Goal: Task Accomplishment & Management: Manage account settings

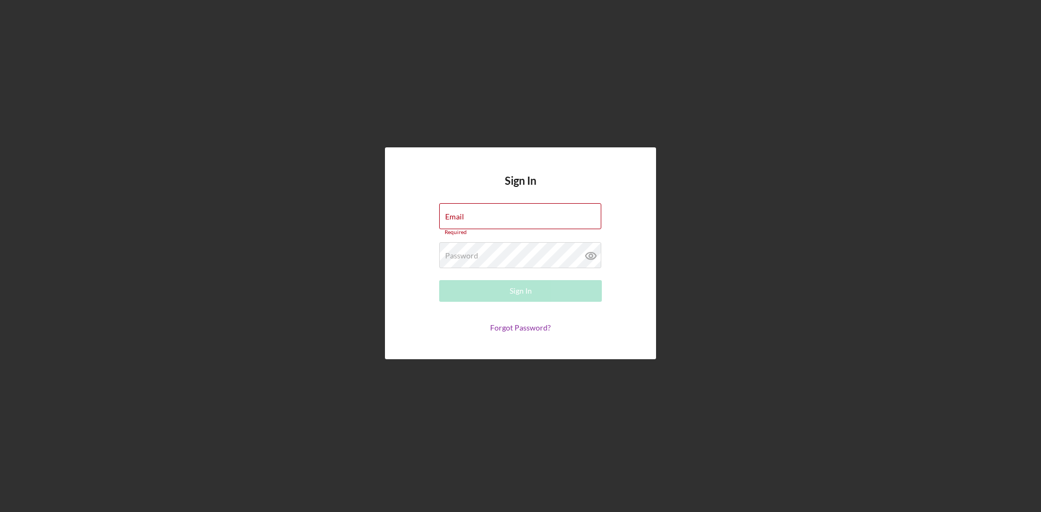
type input "[PERSON_NAME][EMAIL_ADDRESS][DOMAIN_NAME]"
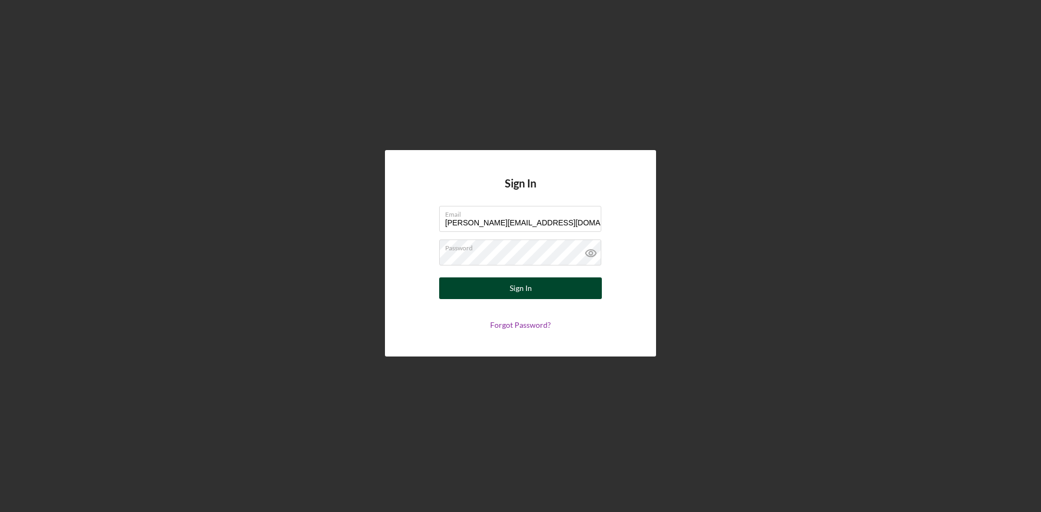
click at [536, 293] on button "Sign In" at bounding box center [520, 289] width 163 height 22
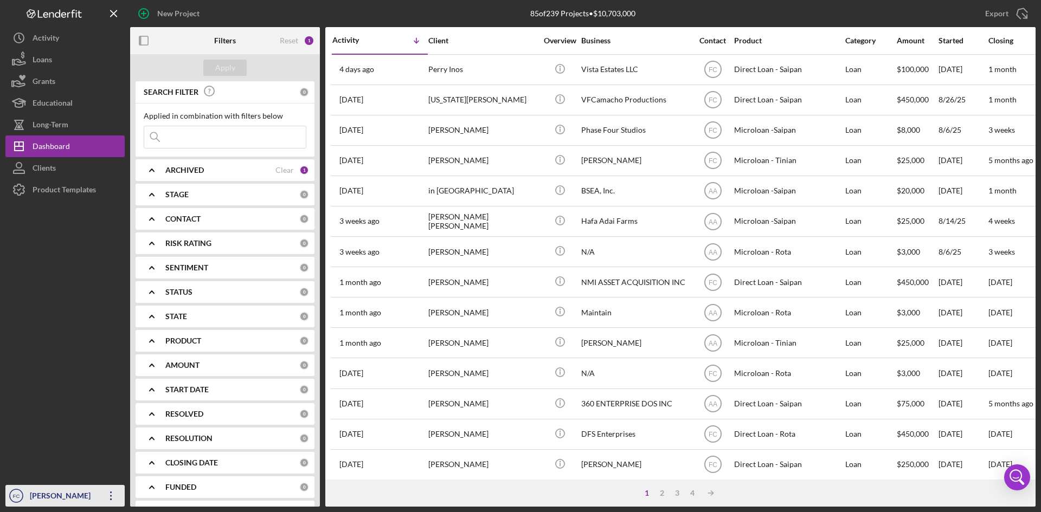
click at [49, 492] on div "[PERSON_NAME]" at bounding box center [62, 497] width 70 height 24
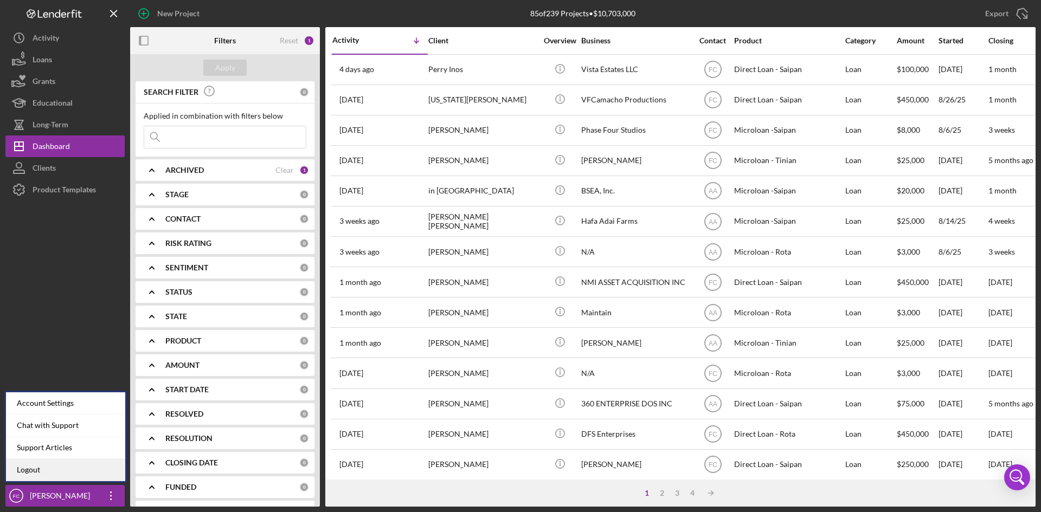
click at [64, 473] on link "Logout" at bounding box center [65, 470] width 119 height 22
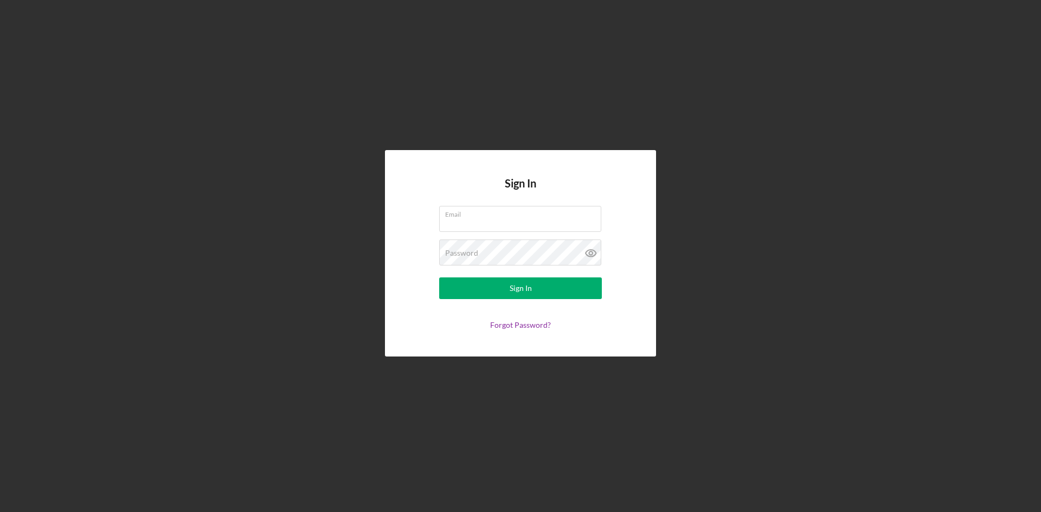
type input "[PERSON_NAME][EMAIL_ADDRESS][DOMAIN_NAME]"
click at [541, 286] on button "Sign In" at bounding box center [520, 289] width 163 height 22
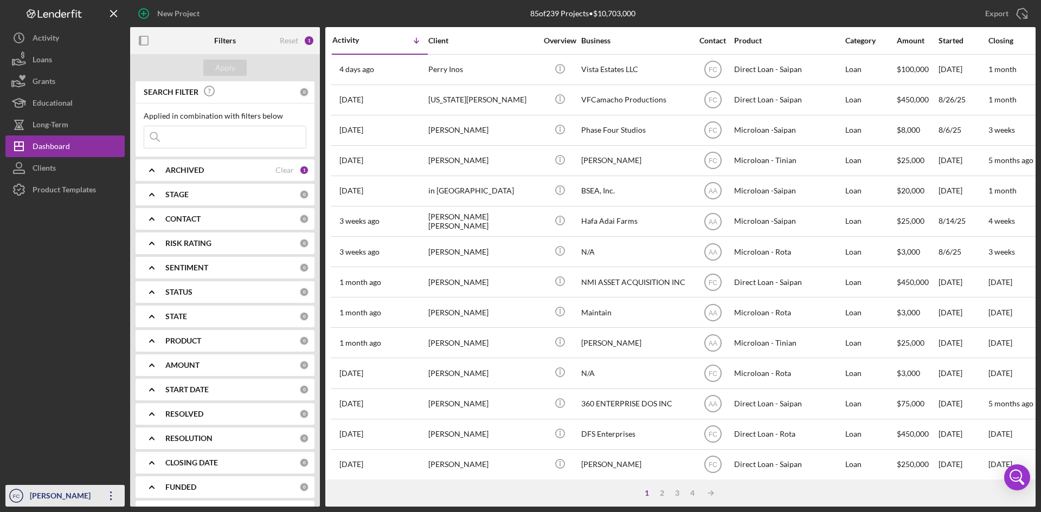
click at [34, 502] on div "[PERSON_NAME]" at bounding box center [62, 497] width 70 height 24
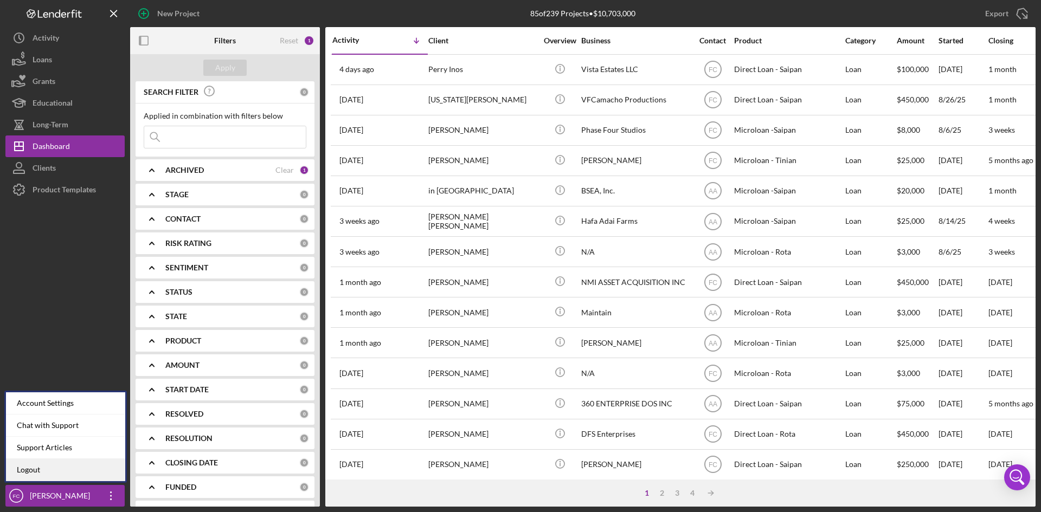
click at [42, 464] on link "Logout" at bounding box center [65, 470] width 119 height 22
